Goal: Task Accomplishment & Management: Use online tool/utility

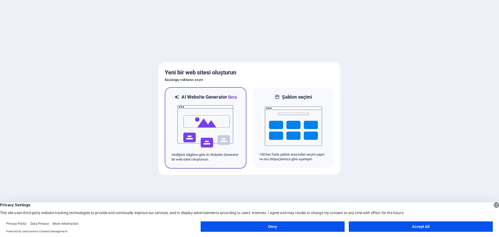
click at [197, 120] on img at bounding box center [205, 126] width 57 height 52
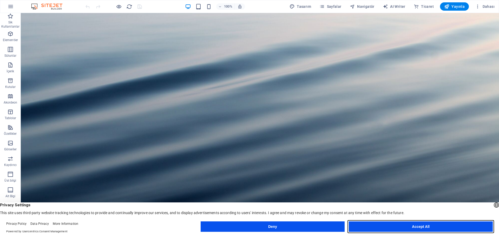
click at [422, 226] on button "Accept All" at bounding box center [421, 226] width 144 height 10
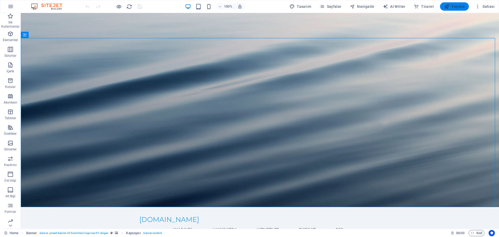
click at [452, 6] on span "Yayınla" at bounding box center [454, 6] width 21 height 5
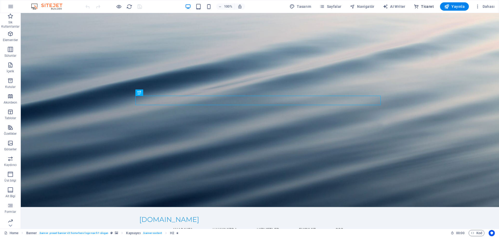
click at [426, 6] on span "Ticaret" at bounding box center [424, 6] width 20 height 5
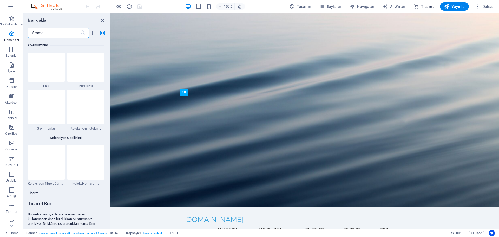
scroll to position [5008, 0]
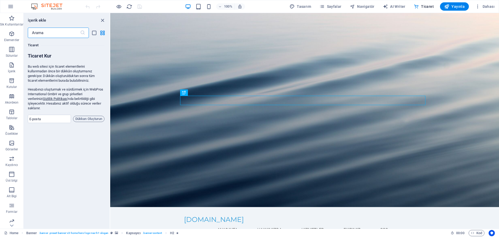
click at [52, 34] on input "text" at bounding box center [54, 33] width 52 height 10
click at [9, 115] on icon "button" at bounding box center [12, 112] width 6 height 6
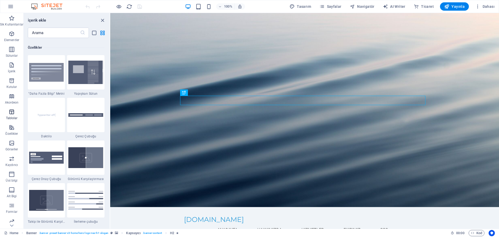
scroll to position [1800, 0]
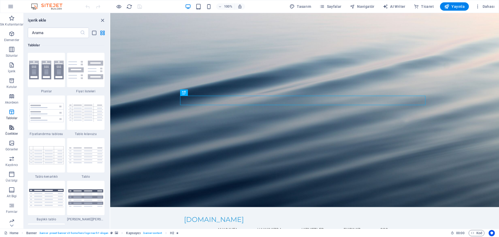
click at [13, 130] on icon "button" at bounding box center [12, 127] width 6 height 6
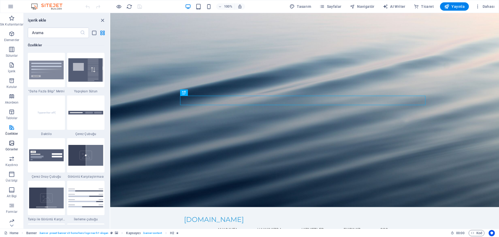
click at [13, 145] on icon "button" at bounding box center [12, 143] width 6 height 6
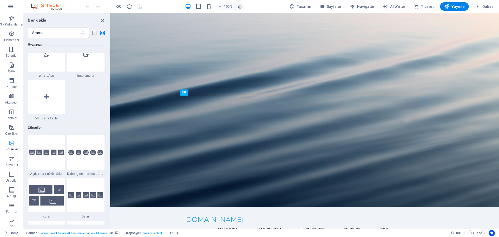
scroll to position [2635, 0]
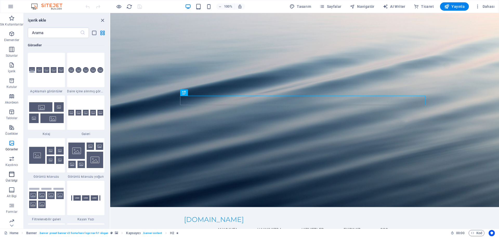
click at [13, 178] on span "Üst bilgi" at bounding box center [11, 177] width 23 height 12
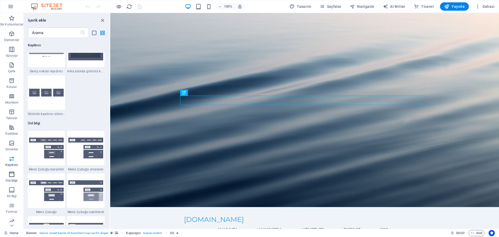
scroll to position [3129, 0]
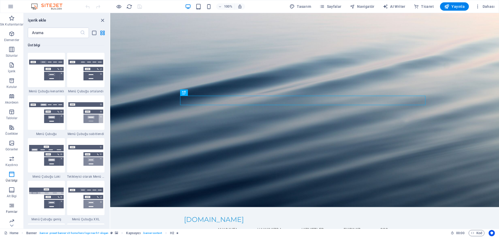
click at [12, 208] on icon "button" at bounding box center [12, 205] width 6 height 6
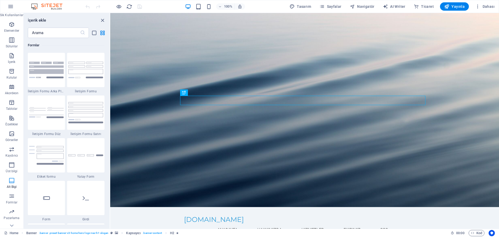
scroll to position [34, 0]
click at [12, 220] on icon "button" at bounding box center [12, 218] width 6 height 6
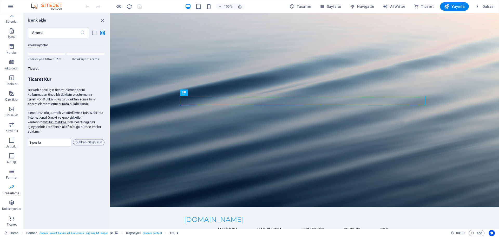
scroll to position [5008, 0]
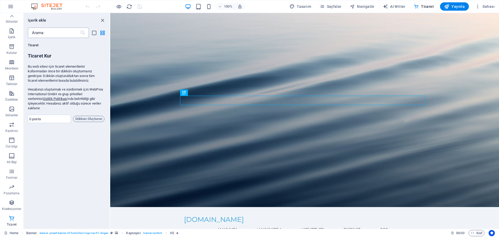
click at [47, 31] on input "text" at bounding box center [54, 33] width 52 height 10
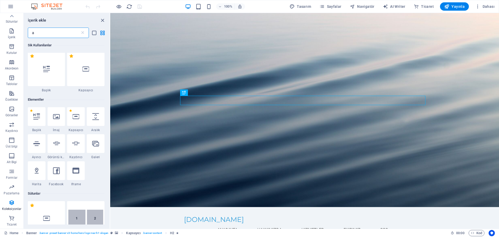
scroll to position [0, 0]
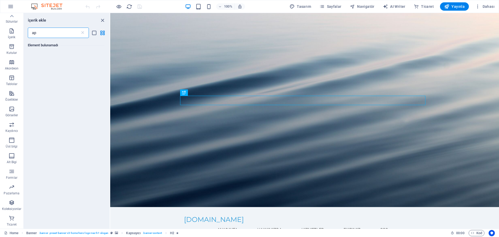
type input "a"
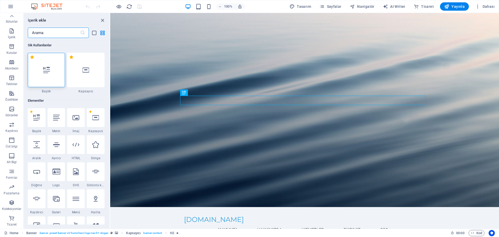
click at [49, 34] on input "text" at bounding box center [54, 33] width 52 height 10
paste input "pitchprint"
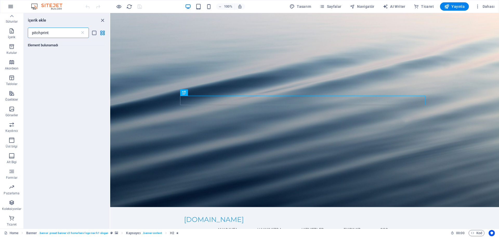
type input "pitchprint"
click at [10, 10] on button "button" at bounding box center [10, 6] width 12 height 12
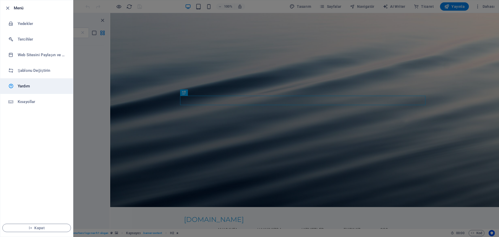
click at [26, 85] on h6 "Yardım" at bounding box center [42, 86] width 48 height 6
click at [218, 68] on div at bounding box center [249, 118] width 499 height 237
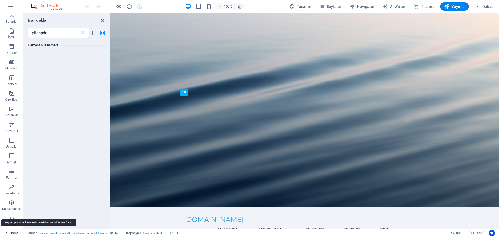
click at [13, 231] on link "Home" at bounding box center [11, 233] width 14 height 6
click at [12, 231] on link "Home" at bounding box center [11, 233] width 14 height 6
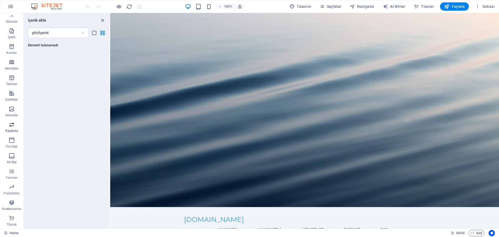
click at [8, 129] on p "Kaydırıcı" at bounding box center [11, 131] width 12 height 4
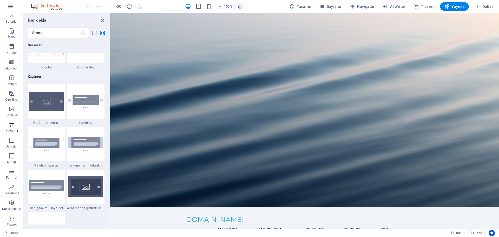
scroll to position [2946, 0]
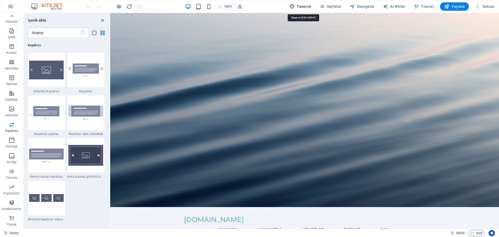
click at [306, 4] on span "Tasarım" at bounding box center [300, 6] width 22 height 5
select select "px"
select select "200"
select select "px"
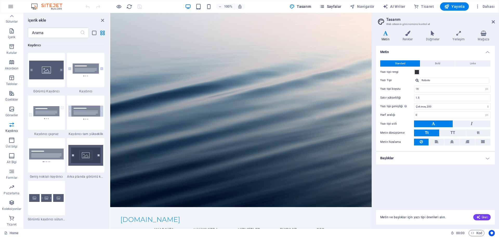
click at [332, 5] on span "Sayfalar" at bounding box center [330, 6] width 22 height 5
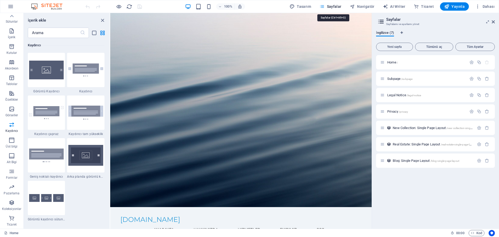
click at [325, 4] on icon "button" at bounding box center [321, 6] width 5 height 5
click at [403, 7] on span "AI Writer" at bounding box center [394, 6] width 23 height 5
select select "English"
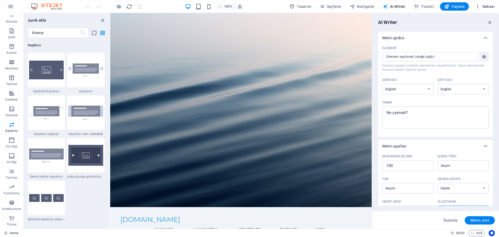
click at [489, 5] on span "Dahası" at bounding box center [484, 6] width 19 height 5
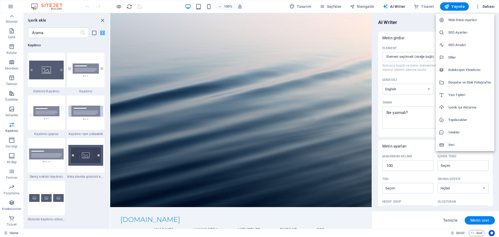
click at [453, 144] on h6 "Veri" at bounding box center [469, 145] width 43 height 6
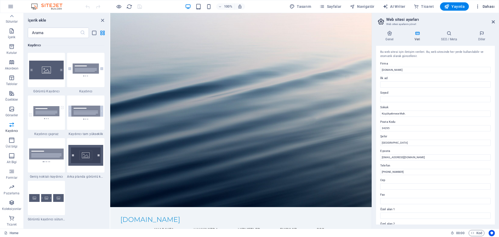
click at [489, 6] on span "Dahası" at bounding box center [484, 6] width 19 height 5
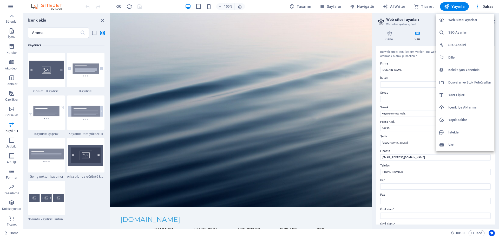
click at [393, 34] on div at bounding box center [249, 118] width 499 height 237
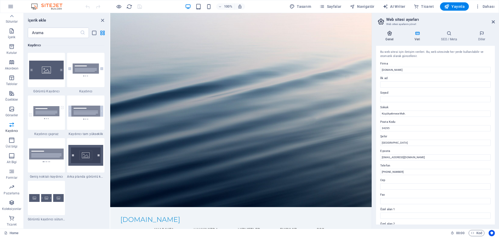
click at [392, 34] on icon at bounding box center [389, 33] width 27 height 5
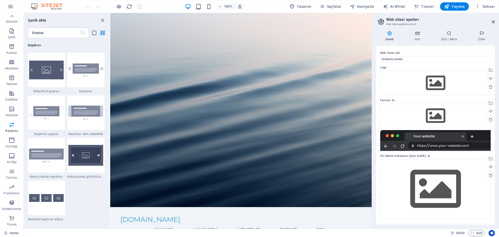
click at [492, 11] on div "100% Tasarım Sayfalar Navigatör AI Writer Ticaret Yayınla Dahası" at bounding box center [249, 6] width 498 height 12
click at [491, 6] on span "Dahası" at bounding box center [484, 6] width 19 height 5
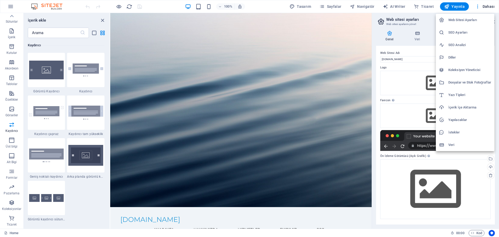
click at [470, 7] on div at bounding box center [249, 118] width 499 height 237
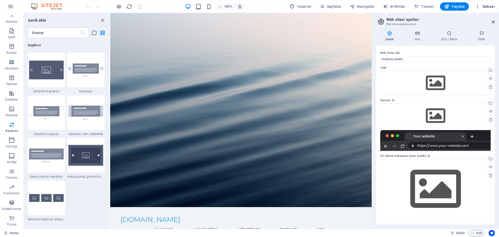
click at [479, 8] on icon "button" at bounding box center [477, 6] width 5 height 5
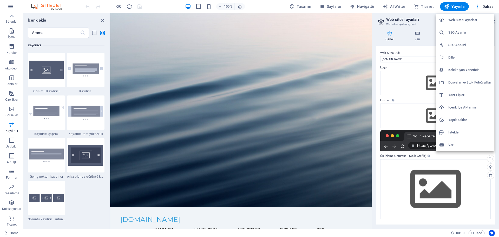
click at [457, 130] on h6 "İstekler" at bounding box center [469, 132] width 43 height 6
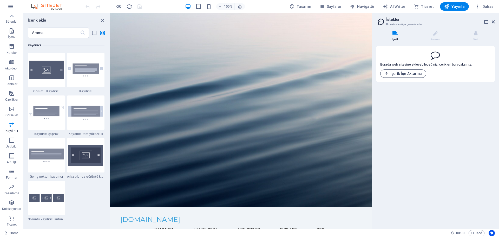
click at [405, 74] on span "İçerik İçe Aktarma" at bounding box center [403, 73] width 37 height 4
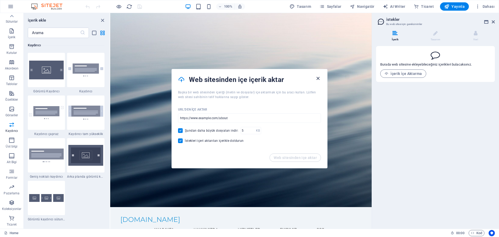
click at [320, 77] on icon "button" at bounding box center [318, 78] width 6 height 6
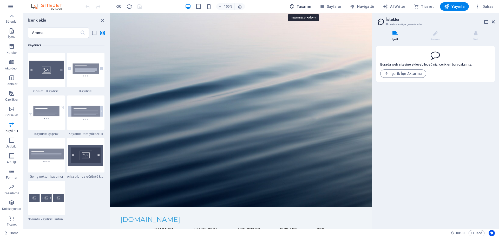
click at [305, 6] on span "Tasarım" at bounding box center [300, 6] width 22 height 5
select select "px"
select select "200"
select select "px"
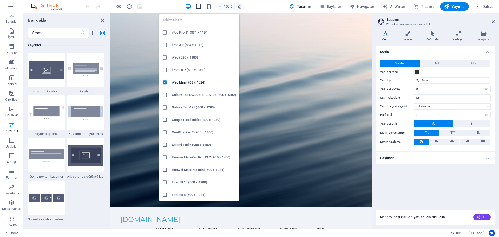
click at [200, 6] on icon "button" at bounding box center [198, 7] width 6 height 6
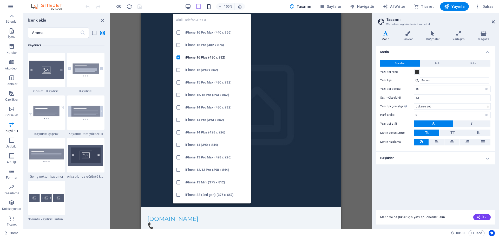
click at [212, 7] on icon "button" at bounding box center [209, 7] width 6 height 6
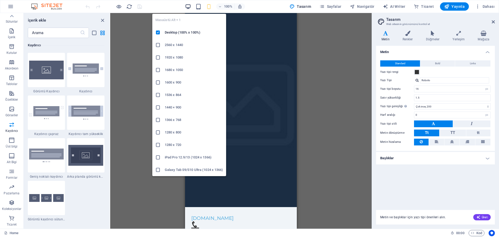
click at [191, 5] on icon "button" at bounding box center [188, 7] width 6 height 6
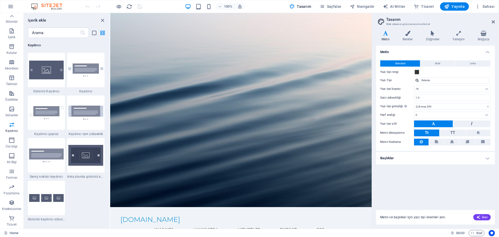
click at [51, 6] on img at bounding box center [49, 6] width 39 height 6
drag, startPoint x: 37, startPoint y: 6, endPoint x: 17, endPoint y: 3, distance: 19.4
click at [36, 5] on img at bounding box center [49, 6] width 39 height 6
click at [10, 3] on button "button" at bounding box center [10, 6] width 12 height 12
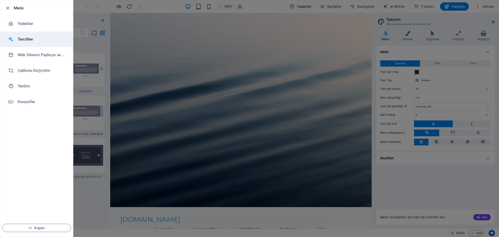
click at [28, 39] on h6 "Tercihler" at bounding box center [42, 39] width 48 height 6
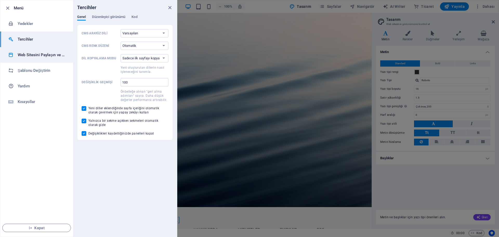
click at [35, 52] on h6 "Web Sitesini Paylaşın ve Kopyalayın" at bounding box center [42, 55] width 48 height 6
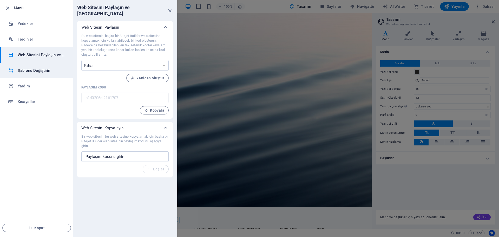
click at [34, 69] on h6 "Şablonu Değiştirin" at bounding box center [42, 70] width 48 height 6
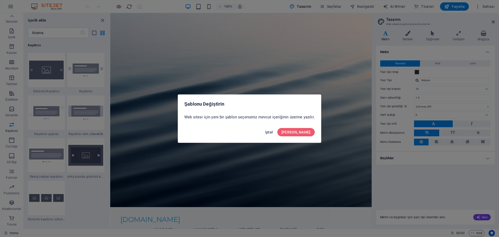
click at [273, 131] on span "İptal" at bounding box center [269, 132] width 8 height 4
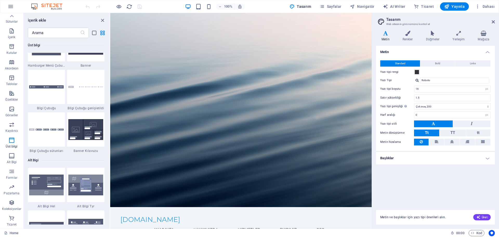
scroll to position [3388, 0]
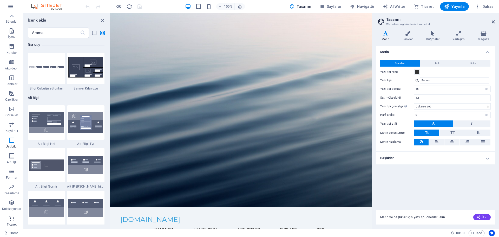
click at [11, 218] on icon "button" at bounding box center [12, 218] width 6 height 6
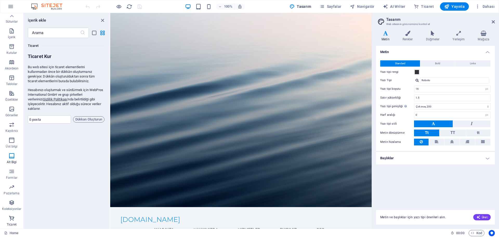
scroll to position [5008, 0]
click at [87, 116] on span "Dükkan Oluşturun" at bounding box center [88, 119] width 27 height 6
click at [46, 115] on input "email" at bounding box center [49, 119] width 43 height 8
type input "studyoturuncu@hotmail.com"
click at [89, 116] on span "Dükkan Oluşturun" at bounding box center [88, 119] width 27 height 6
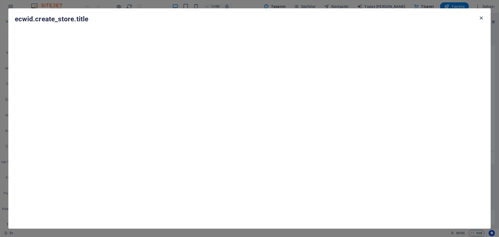
click at [481, 18] on icon "button" at bounding box center [481, 18] width 6 height 6
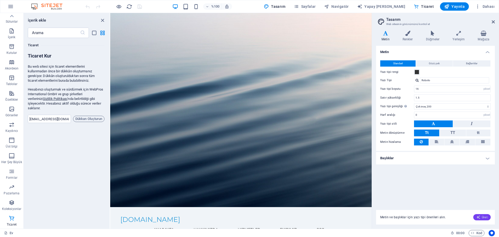
click at [484, 218] on span "Üret" at bounding box center [481, 217] width 11 height 4
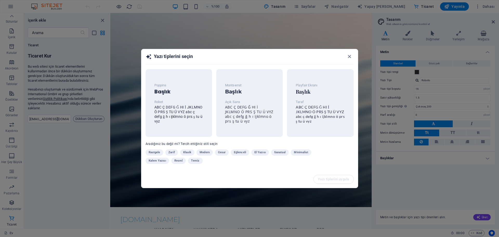
drag, startPoint x: 175, startPoint y: 59, endPoint x: 214, endPoint y: 60, distance: 38.7
click at [175, 59] on span "Yazı tiplerini seçin" at bounding box center [173, 56] width 39 height 5
click at [349, 56] on icon "button" at bounding box center [349, 57] width 6 height 6
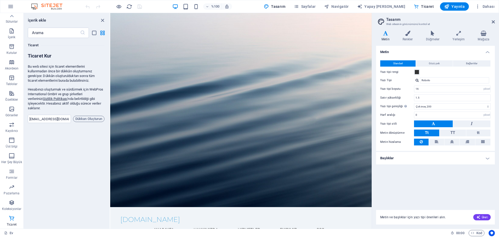
click at [409, 215] on span "Metin ve başlıklar için yazı tipi önerileri alın." at bounding box center [413, 217] width 66 height 4
click at [406, 228] on div "Ev Sik Kullanilanlar Elementler Sütunlar İçerik Kutular Akordeon Tablolar Özell…" at bounding box center [249, 120] width 499 height 215
click at [386, 6] on font "Yapay Zeka Yazarı" at bounding box center [384, 6] width 41 height 4
select select "English"
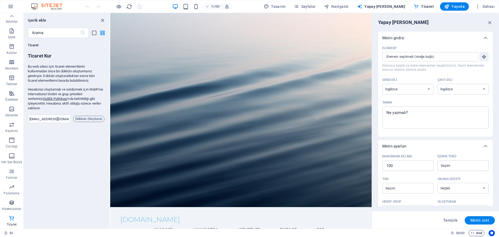
click at [477, 233] on font "Kod" at bounding box center [479, 233] width 6 height 4
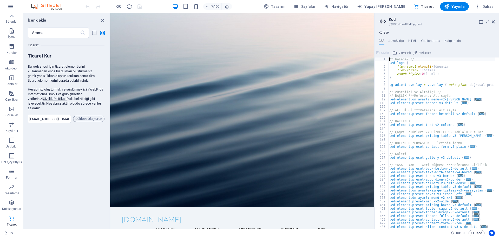
click at [477, 233] on font "Kod" at bounding box center [479, 233] width 6 height 4
click at [389, 5] on font "Yapay Zeka Yazarı" at bounding box center [384, 6] width 41 height 4
select select "English"
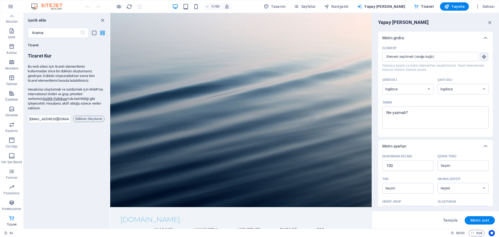
click at [374, 6] on span "Yapay Zeka Yazarı" at bounding box center [381, 6] width 48 height 5
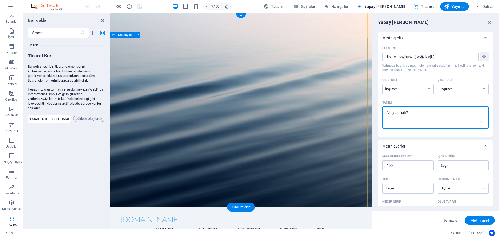
drag, startPoint x: 525, startPoint y: 126, endPoint x: 513, endPoint y: 123, distance: 12.3
type textarea "x"
click at [410, 119] on textarea "Tanım x ​" at bounding box center [435, 117] width 101 height 17
paste textarea "pitchprint"
type textarea "pitchprint"
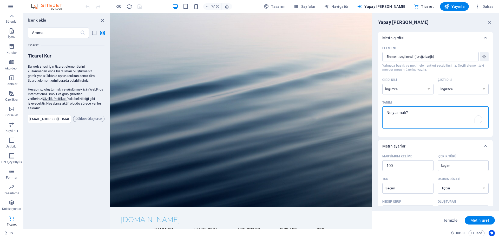
type textarea "x"
type textarea "pitchprint"
type textarea "x"
click at [491, 8] on span "Dahası" at bounding box center [484, 6] width 19 height 5
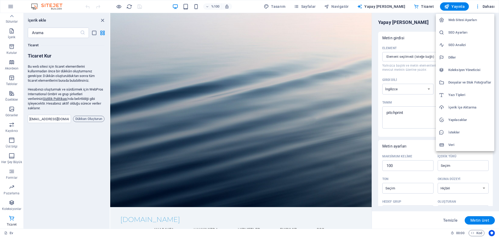
click at [465, 31] on h6 "SEO Ayarları" at bounding box center [469, 32] width 43 height 6
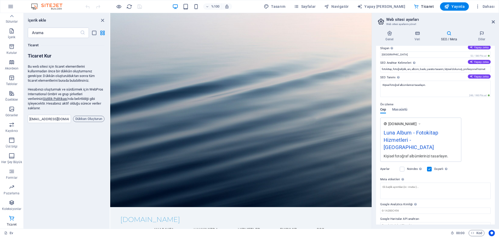
scroll to position [20, 0]
click at [486, 7] on span "Dahası" at bounding box center [484, 6] width 19 height 5
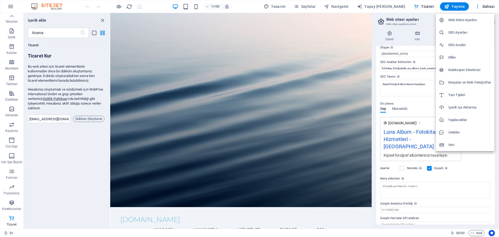
click at [472, 80] on h6 "Dosyalar ve Stok Fotoğraflar" at bounding box center [469, 82] width 43 height 6
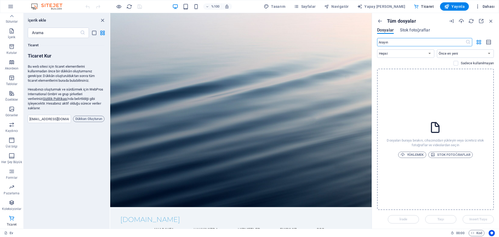
click at [490, 7] on span "Dahası" at bounding box center [484, 6] width 19 height 5
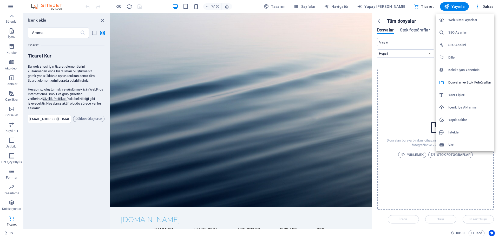
click at [465, 109] on font "İçerik İçe Aktarma" at bounding box center [462, 107] width 28 height 4
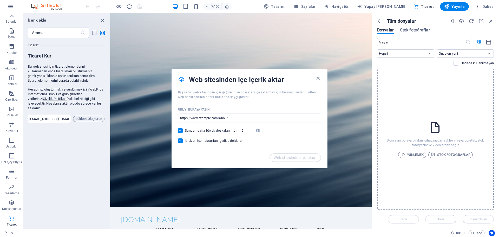
click at [315, 76] on icon "button" at bounding box center [318, 78] width 6 height 6
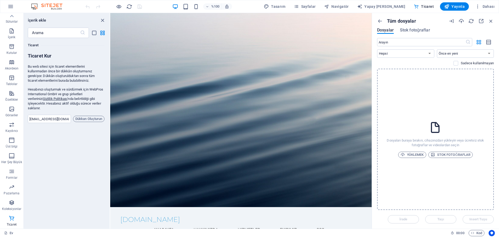
click at [43, 7] on img at bounding box center [49, 6] width 39 height 6
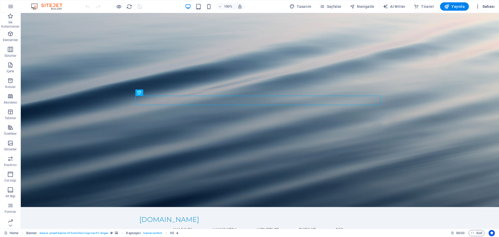
click at [483, 5] on span "Dahası" at bounding box center [484, 6] width 19 height 5
click at [304, 5] on span "Tasarım" at bounding box center [300, 6] width 22 height 5
select select "px"
select select "200"
select select "px"
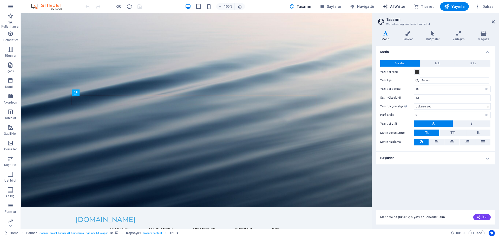
click at [401, 4] on button "AI Writer" at bounding box center [394, 6] width 27 height 8
select select "English"
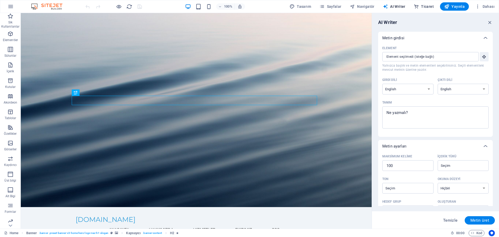
click at [429, 4] on span "Ticaret" at bounding box center [424, 6] width 20 height 5
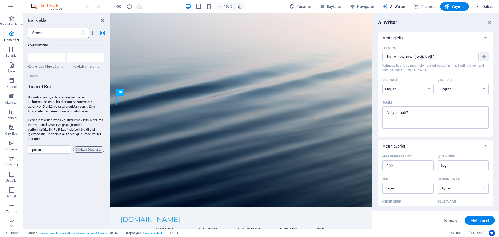
scroll to position [5008, 0]
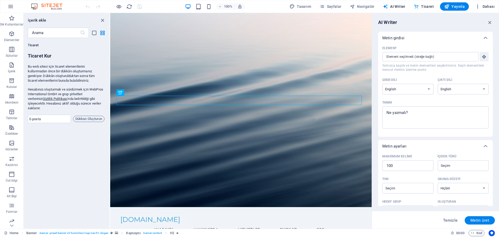
click at [485, 7] on span "Dahası" at bounding box center [484, 6] width 19 height 5
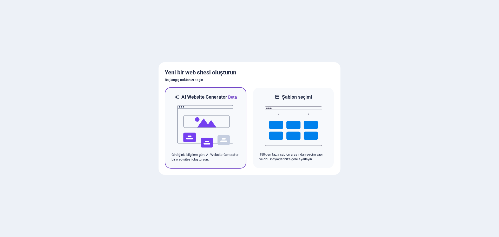
click at [212, 116] on img at bounding box center [205, 126] width 57 height 52
